Goal: Navigation & Orientation: Find specific page/section

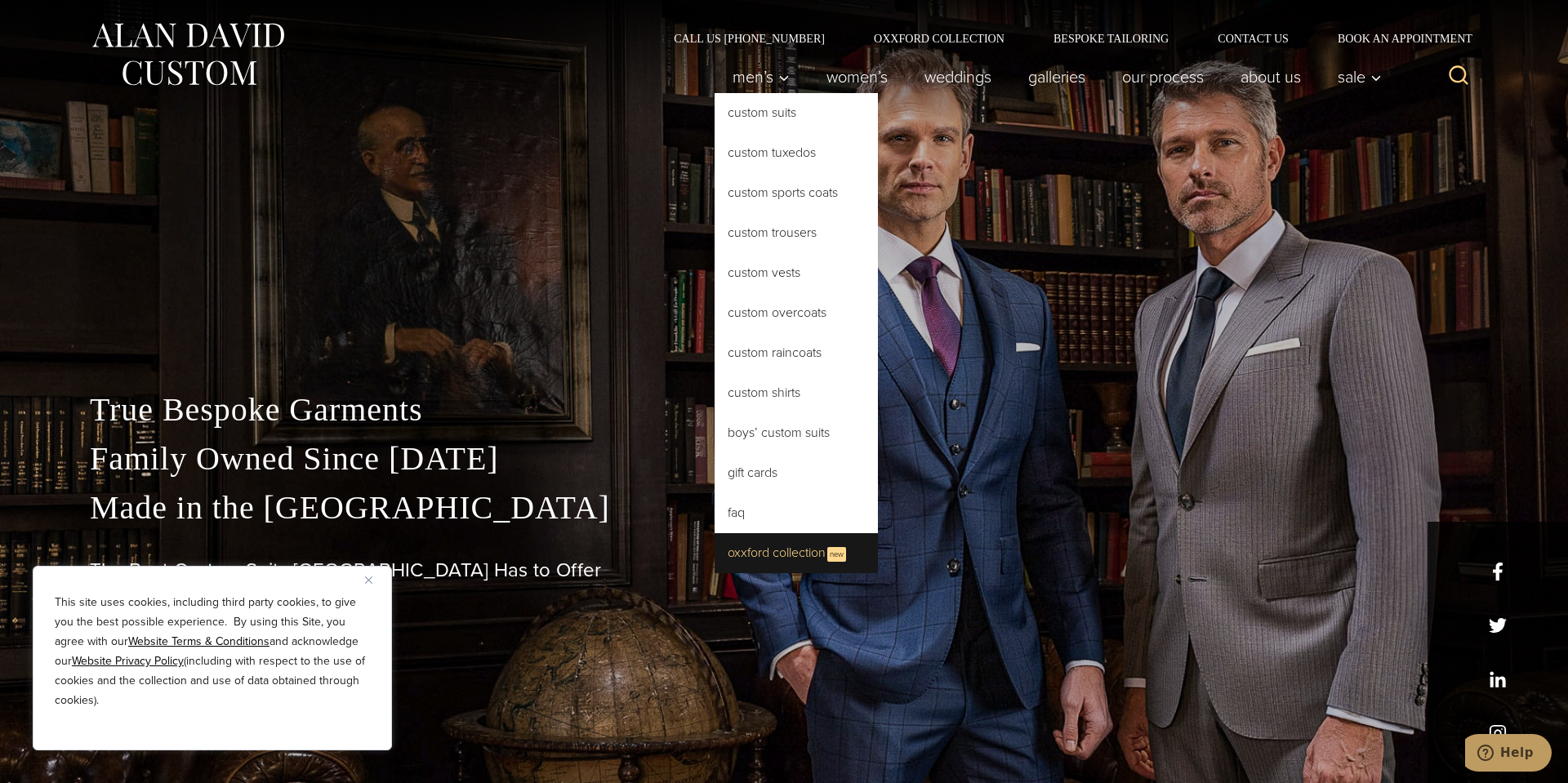
click at [781, 550] on link "Oxxford Collection New" at bounding box center [797, 552] width 164 height 40
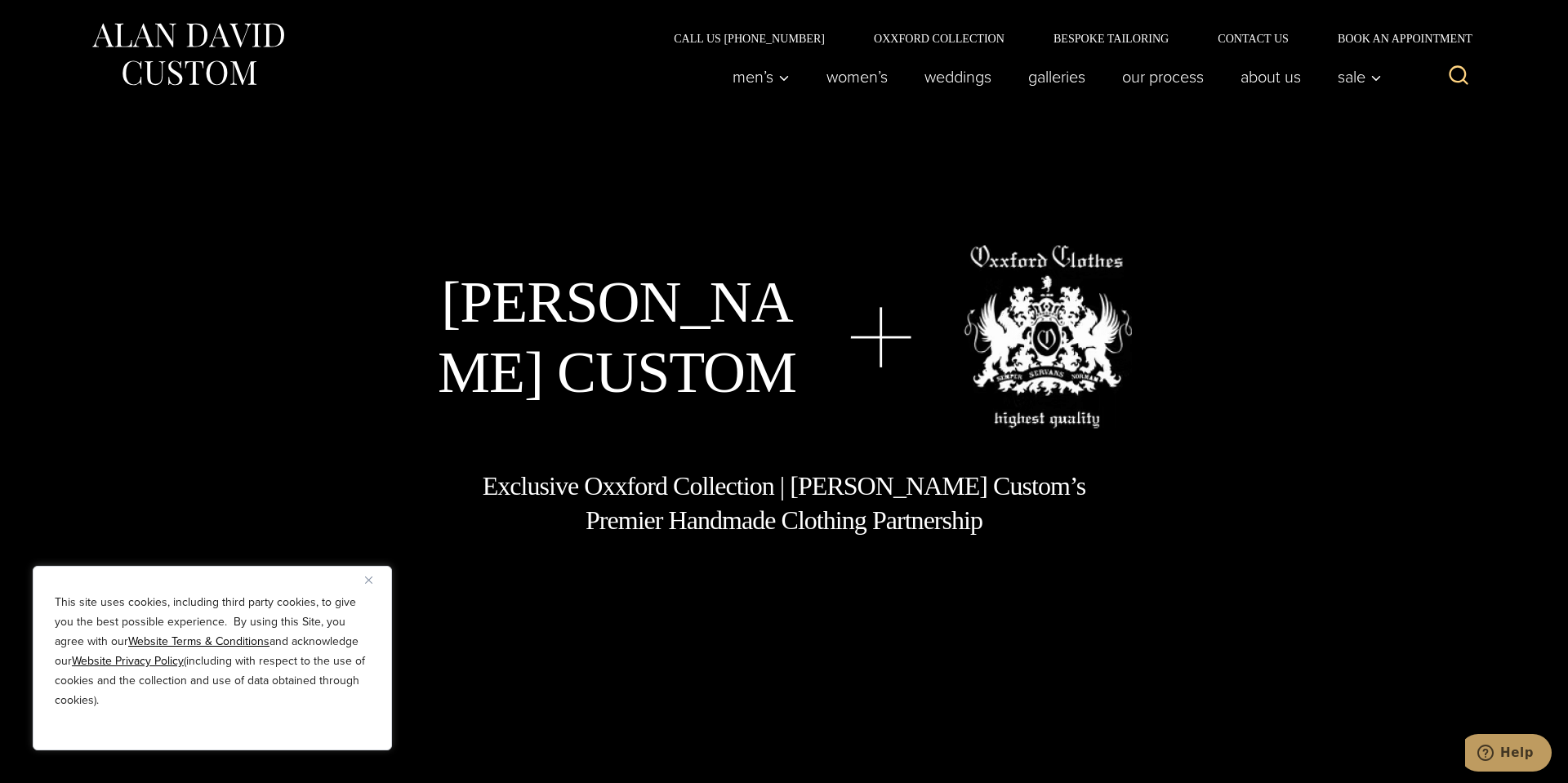
click at [366, 581] on img "Close" at bounding box center [368, 580] width 8 height 8
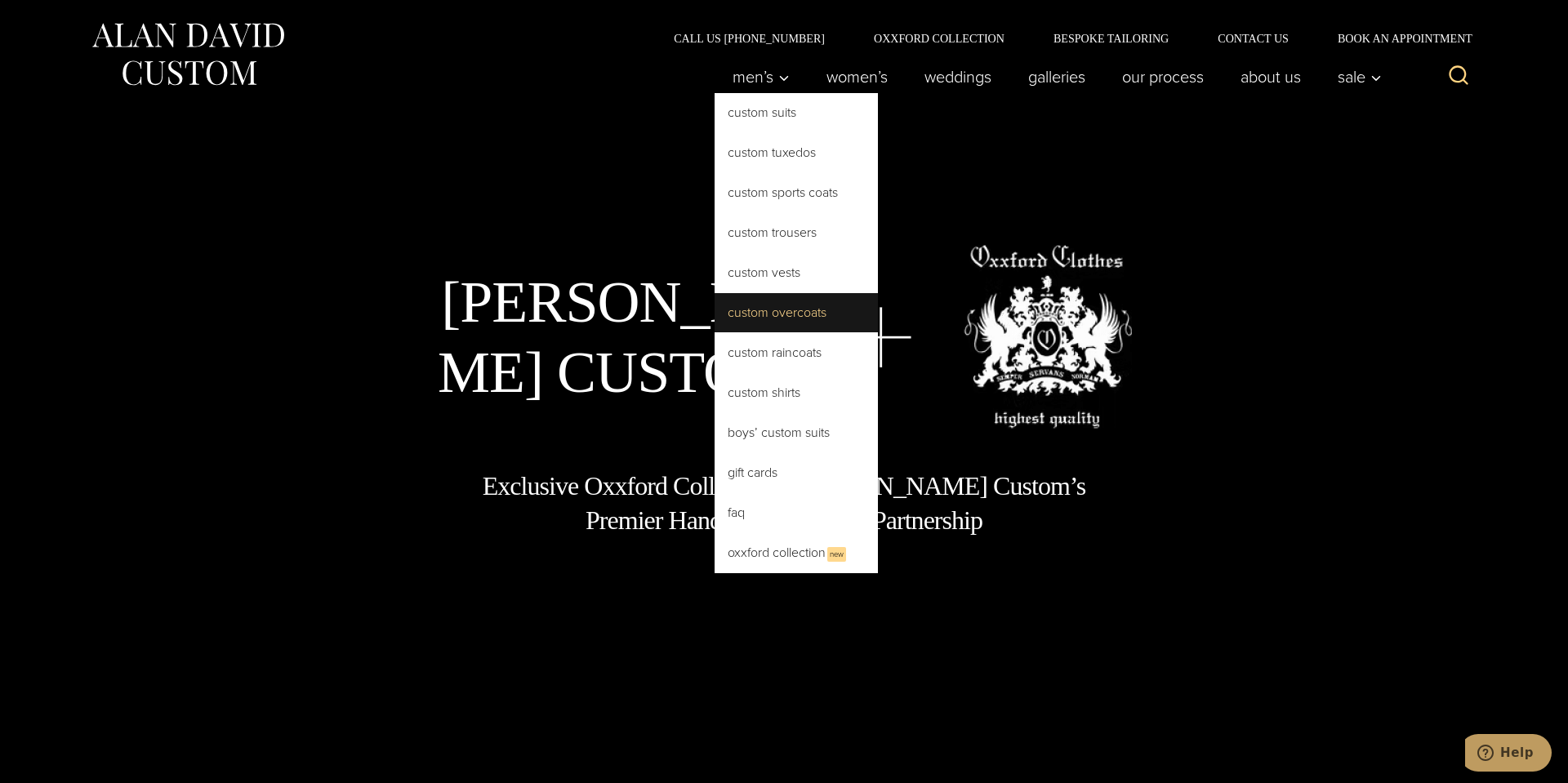
click at [786, 310] on link "Custom Overcoats" at bounding box center [797, 313] width 164 height 39
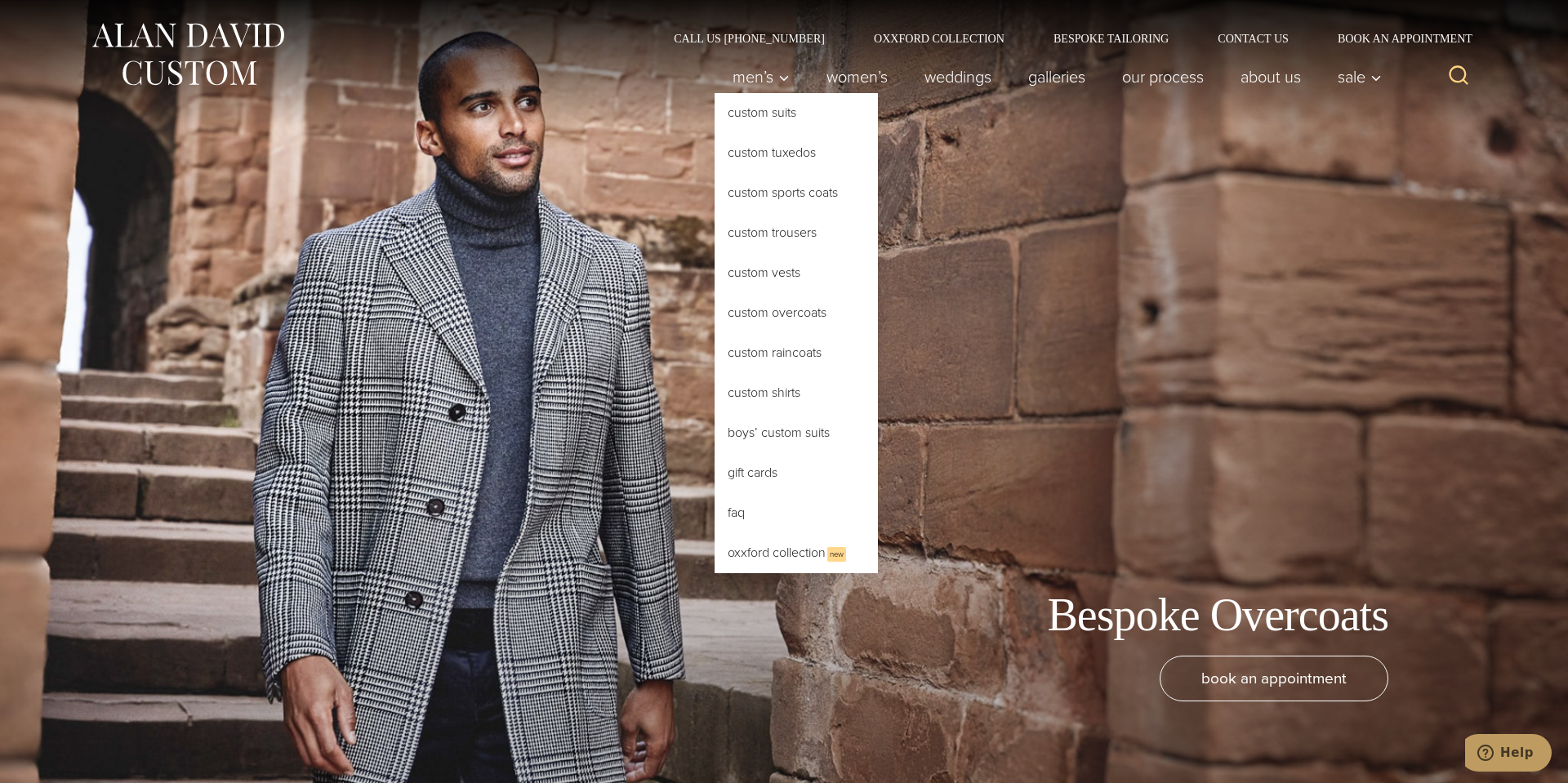
click at [785, 324] on link "Custom Overcoats" at bounding box center [797, 313] width 164 height 39
click at [773, 233] on link "Custom Trousers" at bounding box center [797, 233] width 164 height 39
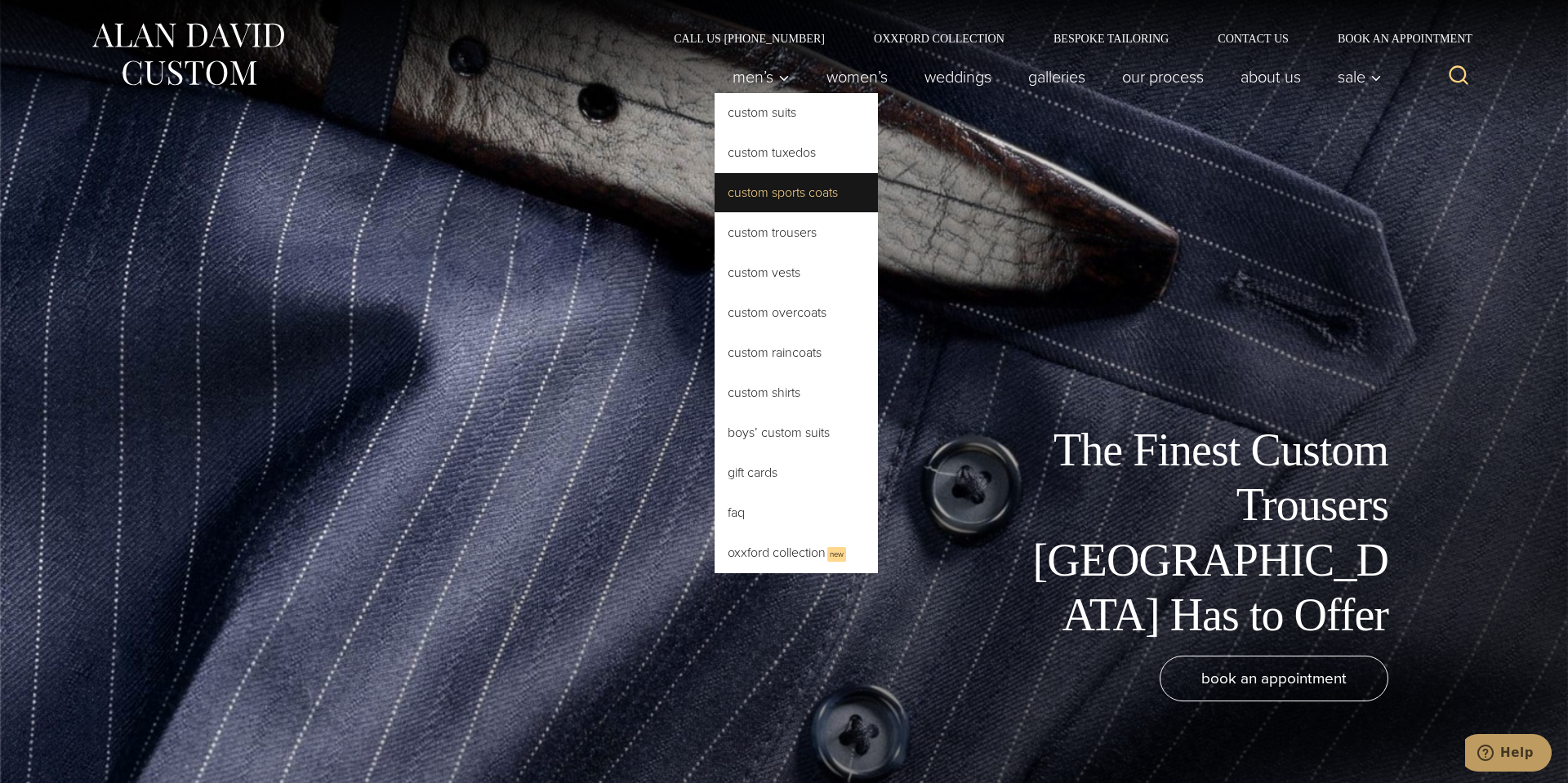
click at [776, 179] on link "Custom Sports Coats" at bounding box center [797, 192] width 164 height 39
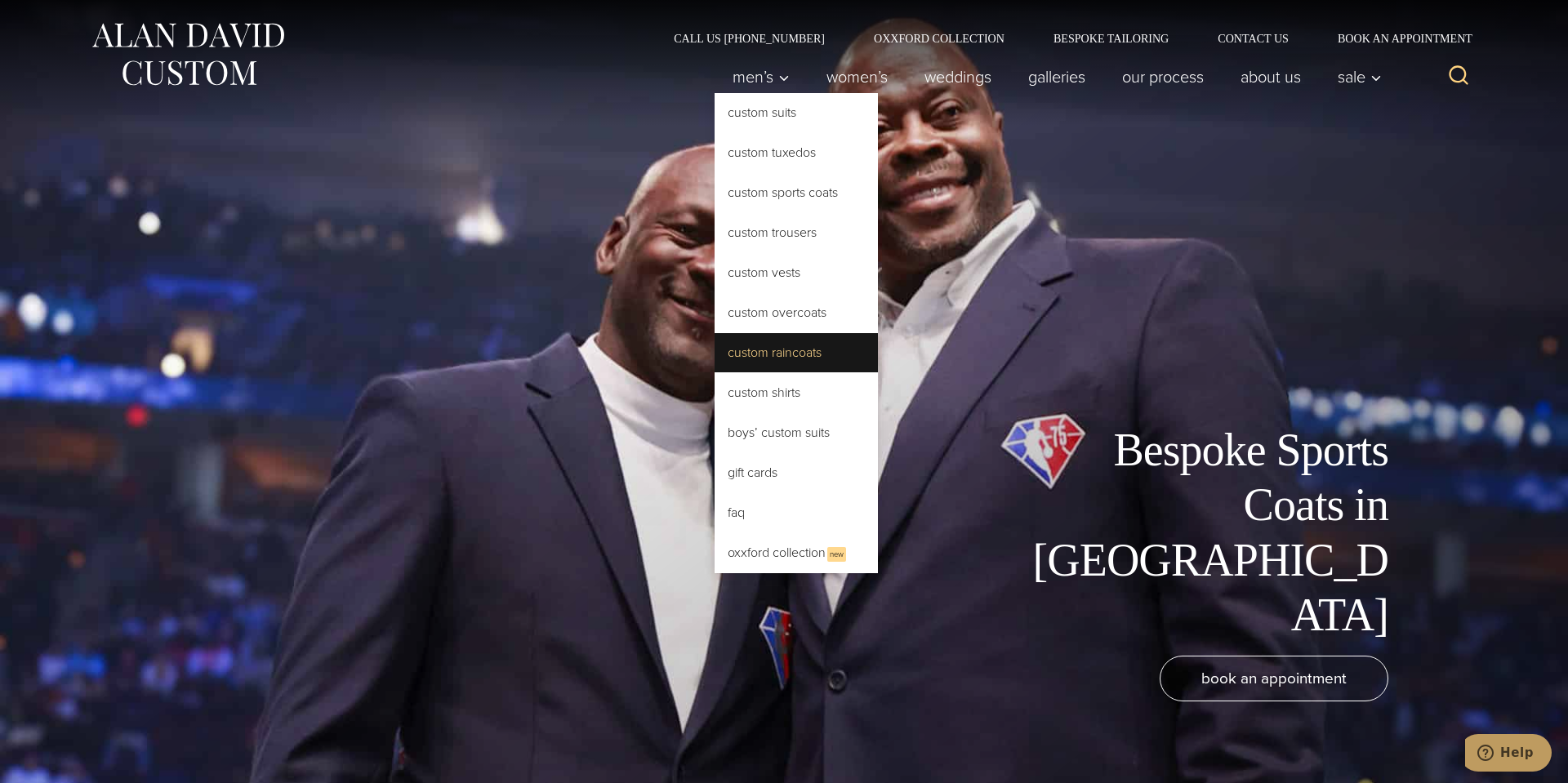
click at [784, 351] on link "Custom Raincoats" at bounding box center [797, 352] width 164 height 39
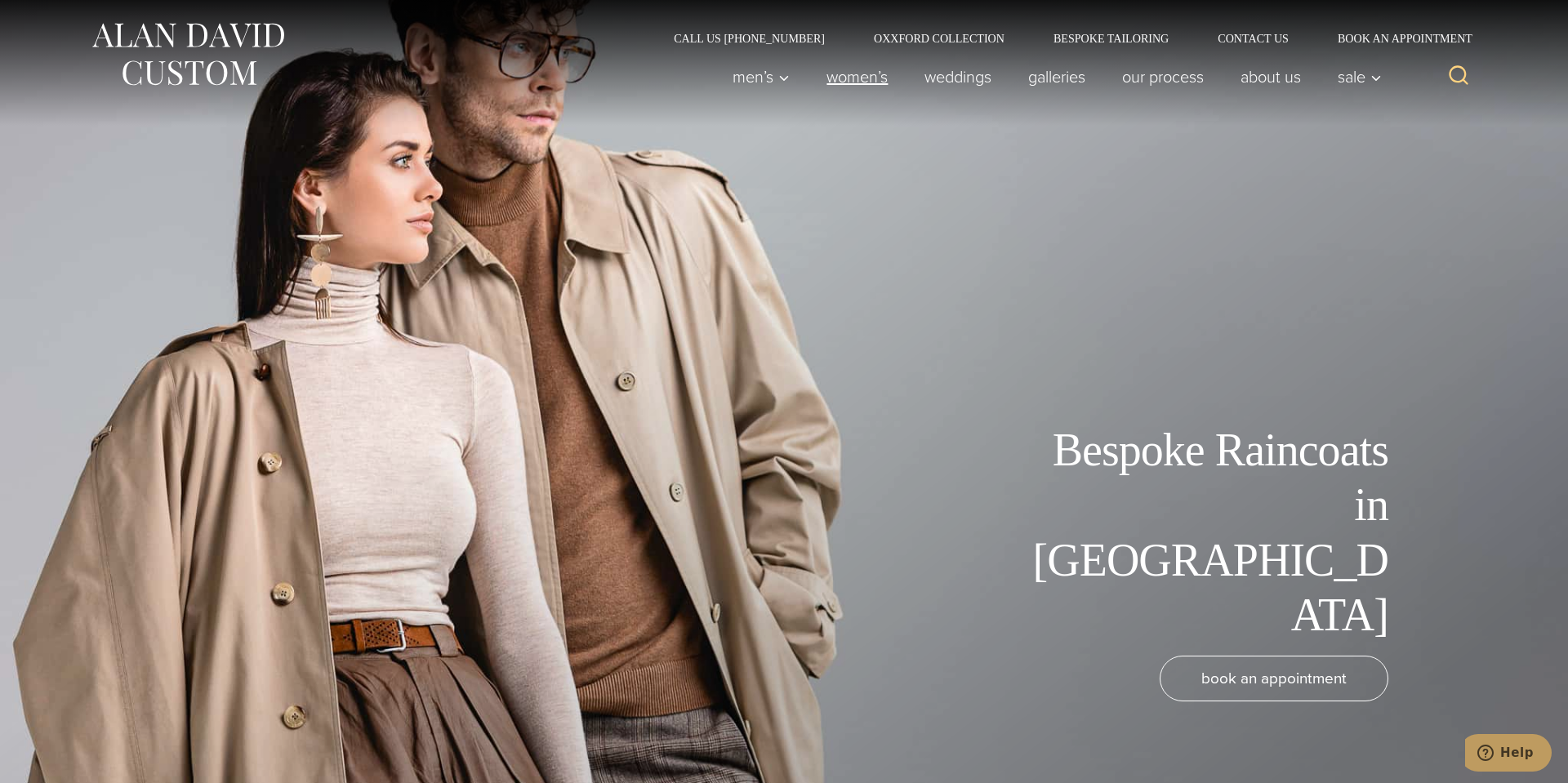
click at [862, 83] on link "Women’s" at bounding box center [857, 77] width 98 height 33
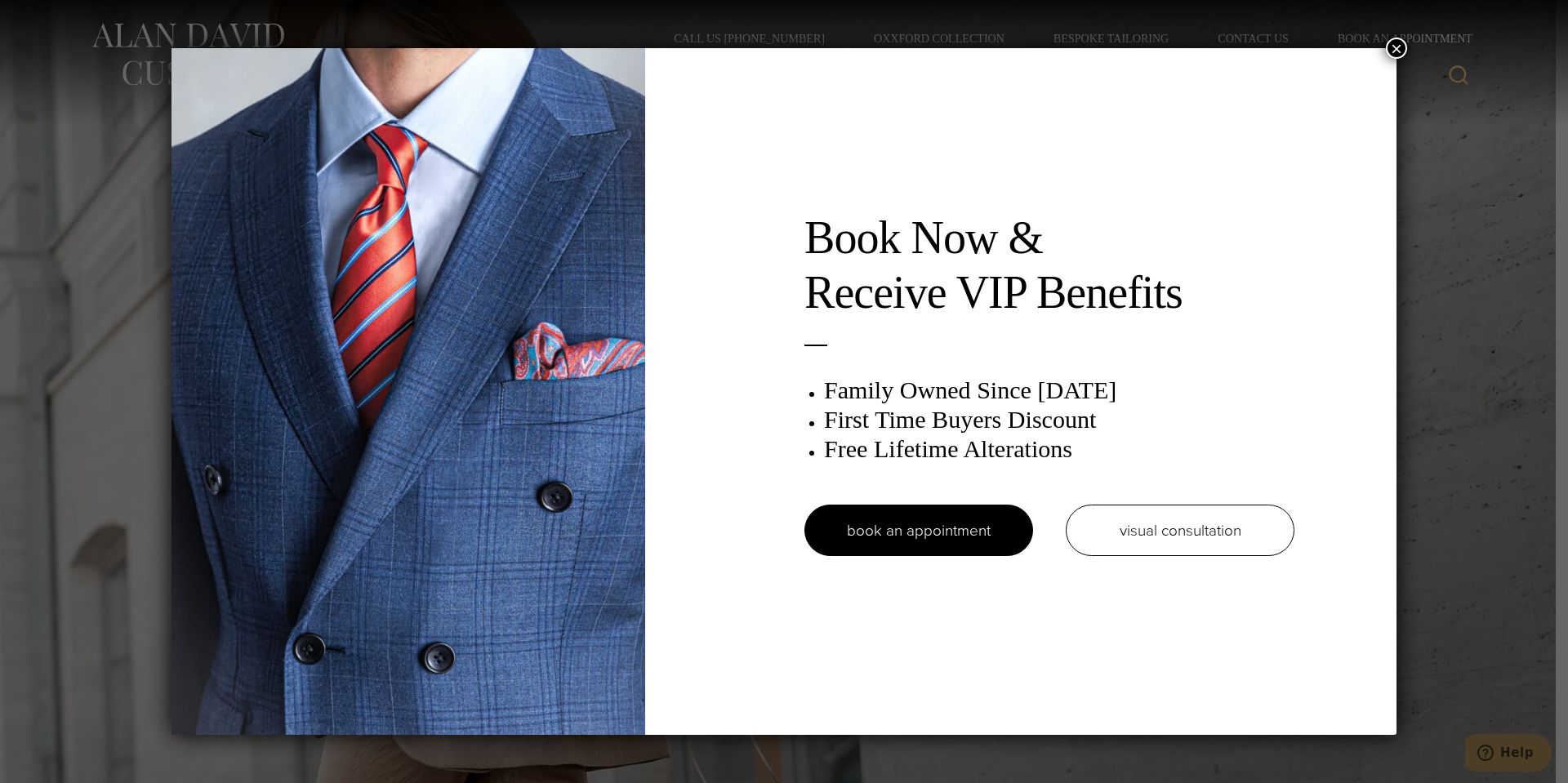
click at [1395, 45] on button "×" at bounding box center [1396, 48] width 21 height 21
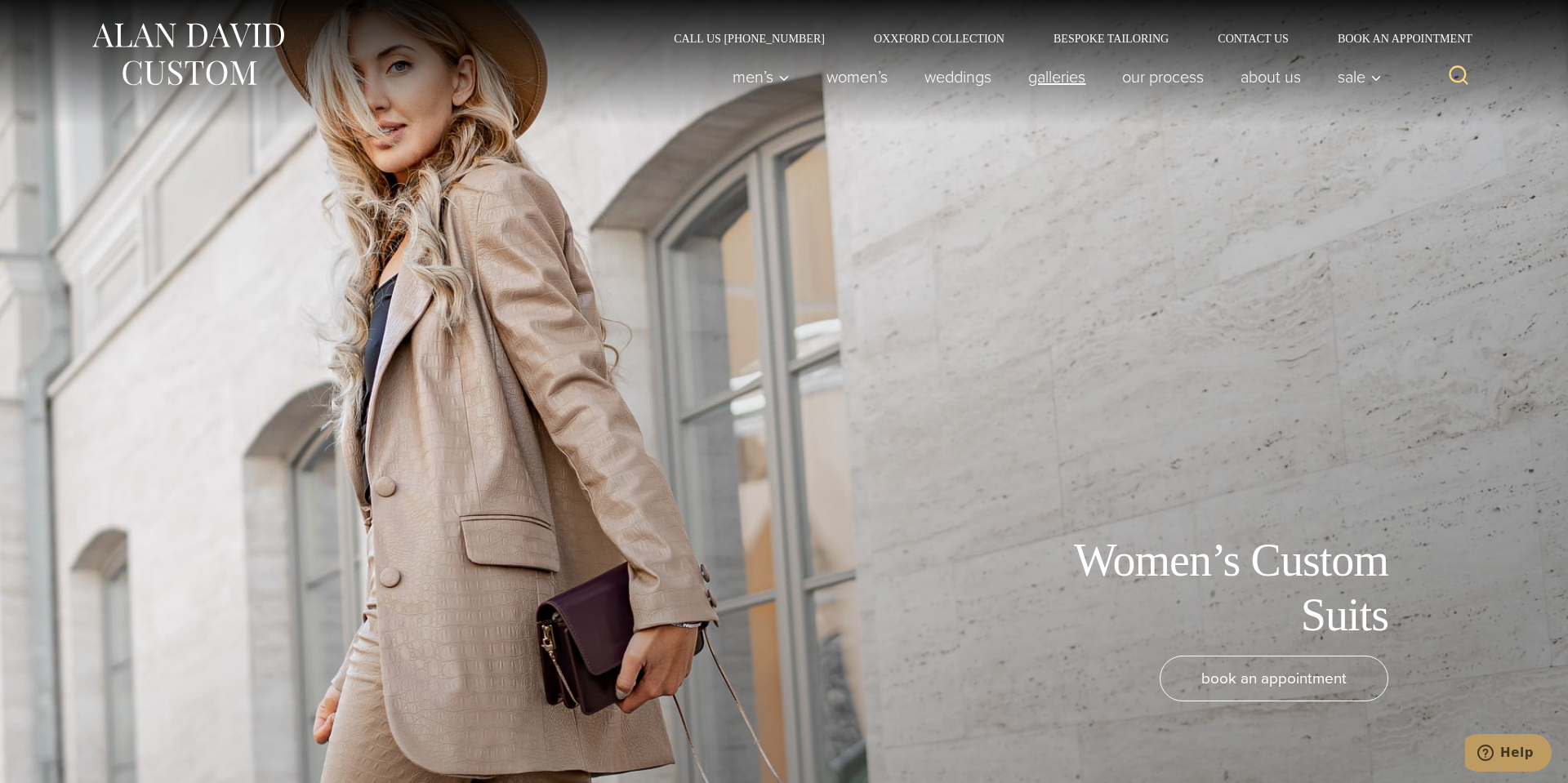
click at [1035, 73] on link "Galleries" at bounding box center [1056, 77] width 94 height 33
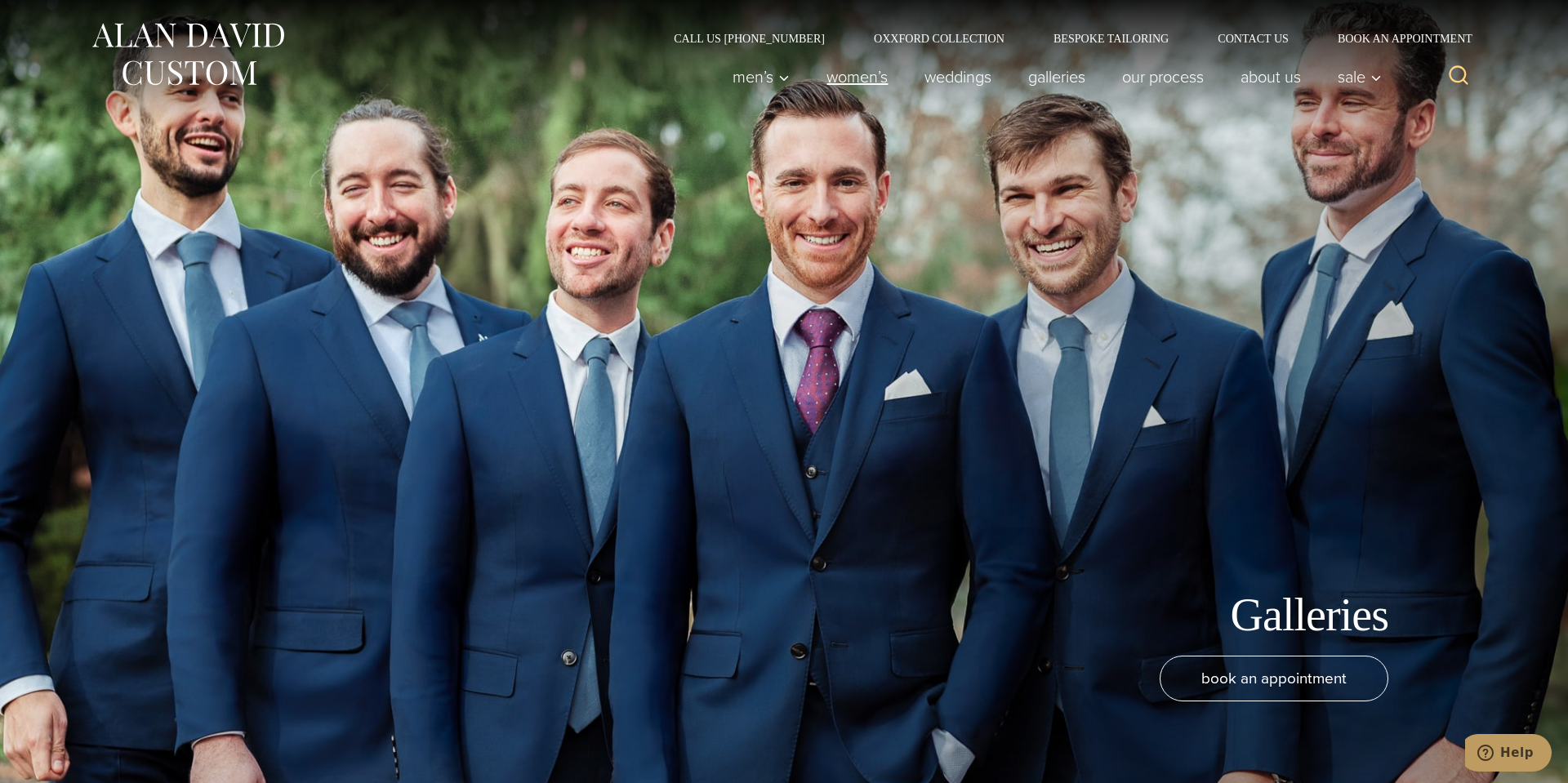
click at [847, 85] on link "Women’s" at bounding box center [857, 77] width 98 height 33
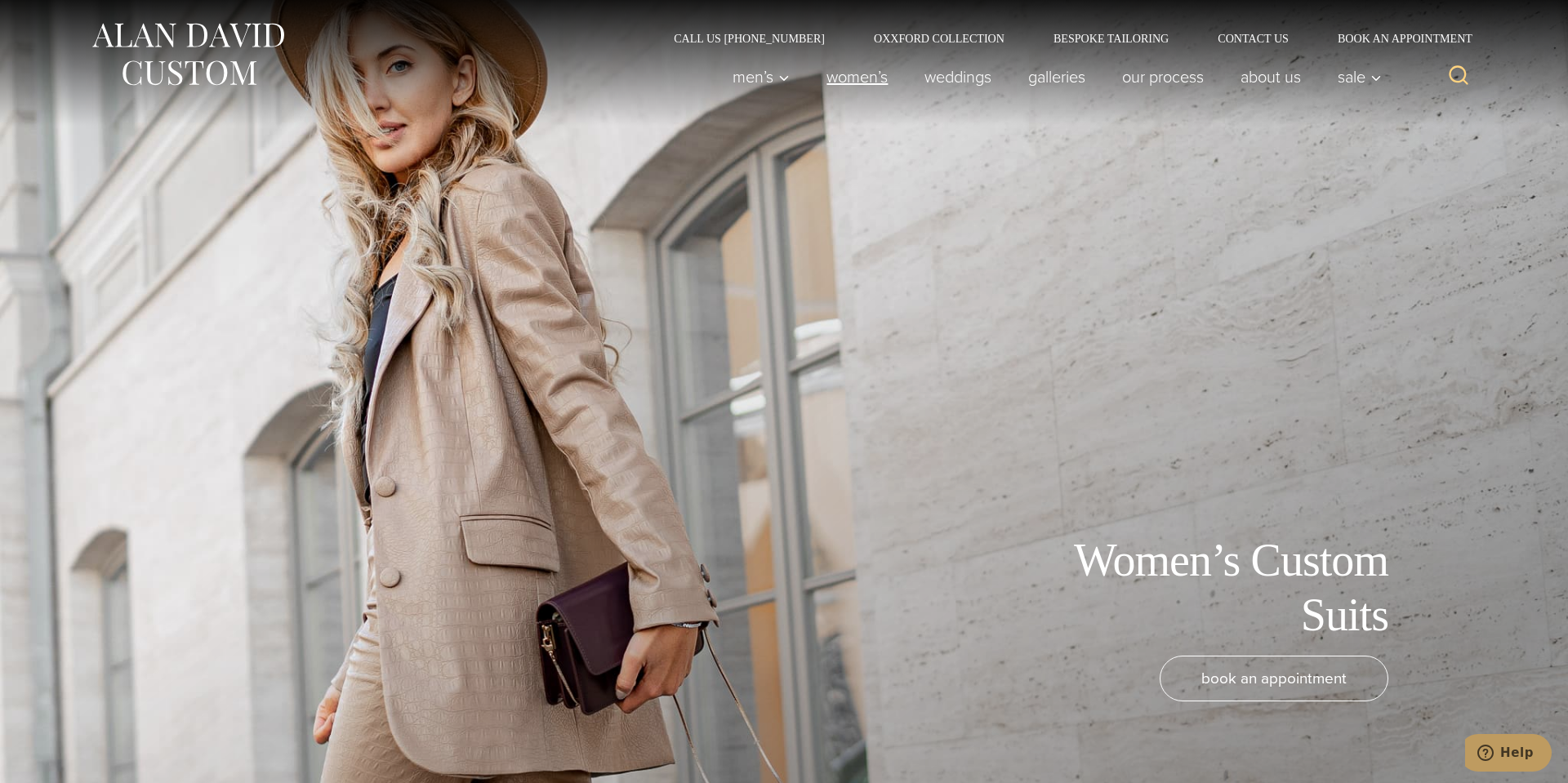
click at [852, 81] on link "Women’s" at bounding box center [857, 77] width 98 height 33
